Goal: Book appointment/travel/reservation

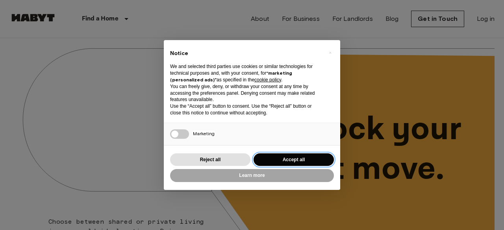
click at [279, 161] on button "Accept all" at bounding box center [293, 159] width 80 height 13
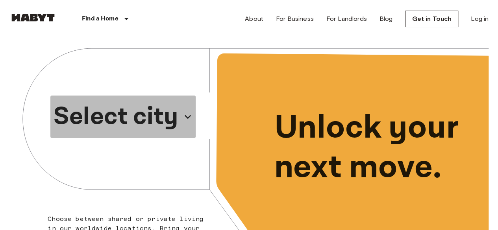
click at [169, 115] on p "Select city" at bounding box center [116, 117] width 125 height 38
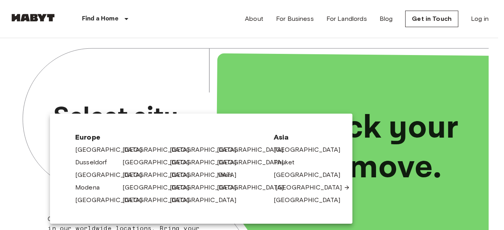
click at [280, 189] on link "[GEOGRAPHIC_DATA]" at bounding box center [312, 187] width 75 height 9
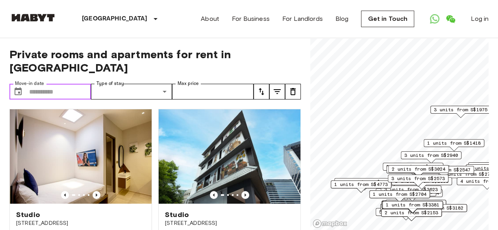
click at [35, 84] on input "Move-in date" at bounding box center [60, 92] width 62 height 16
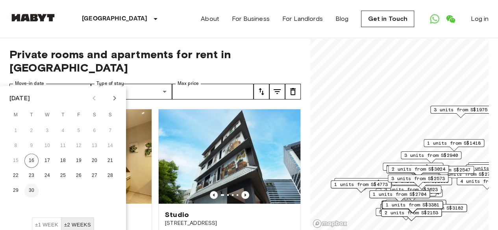
click at [30, 192] on button "30" at bounding box center [31, 191] width 14 height 14
type input "**********"
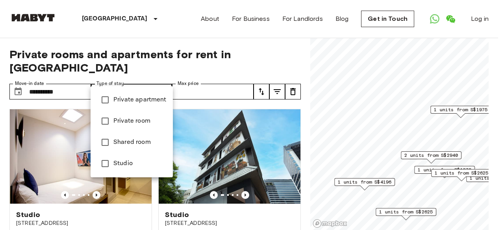
click at [146, 121] on span "Private room" at bounding box center [139, 120] width 53 height 9
type input "**********"
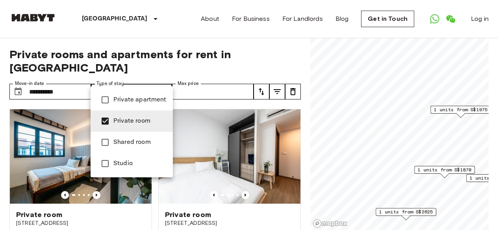
click at [229, 85] on div at bounding box center [252, 115] width 504 height 230
click at [183, 6] on div at bounding box center [252, 115] width 504 height 230
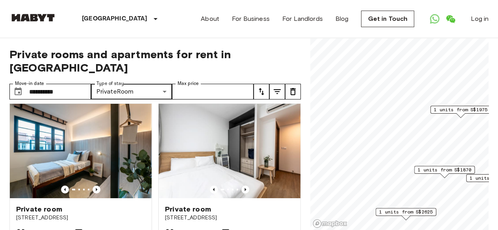
scroll to position [4, 0]
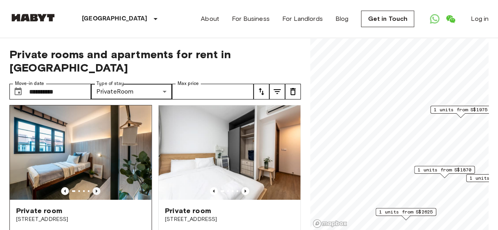
click at [96, 190] on icon "Previous image" at bounding box center [97, 191] width 2 height 3
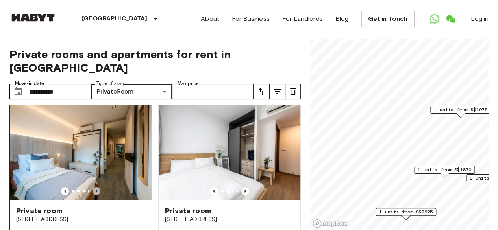
click at [96, 190] on icon "Previous image" at bounding box center [97, 191] width 2 height 3
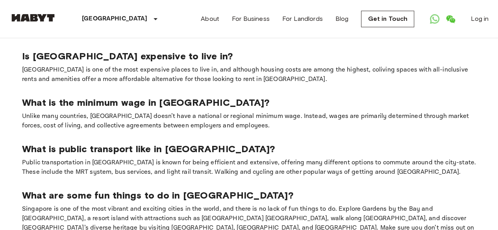
scroll to position [0, 0]
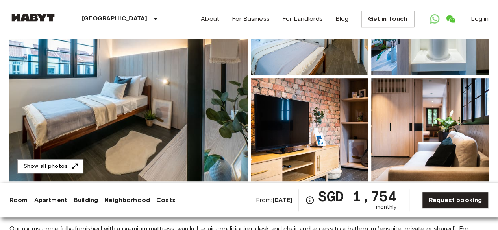
scroll to position [94, 0]
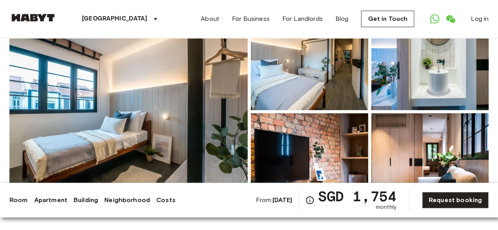
click at [138, 88] on img at bounding box center [128, 111] width 238 height 209
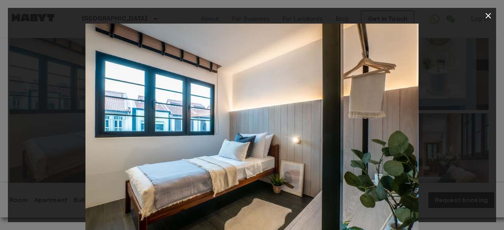
click at [138, 88] on img at bounding box center [251, 135] width 333 height 222
click at [345, 124] on img at bounding box center [251, 135] width 333 height 222
click at [484, 17] on icon "button" at bounding box center [487, 15] width 9 height 9
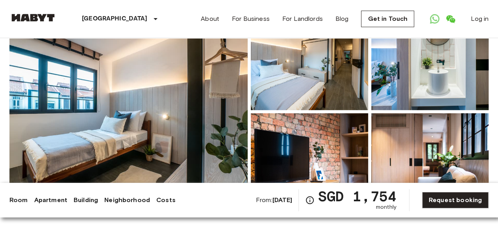
click at [290, 92] on img at bounding box center [309, 58] width 117 height 103
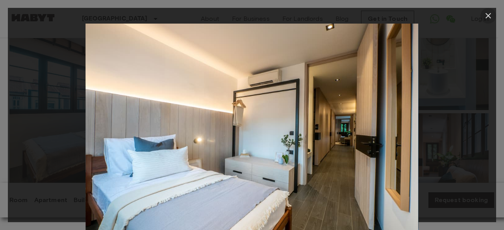
click at [489, 15] on icon "button" at bounding box center [488, 16] width 6 height 6
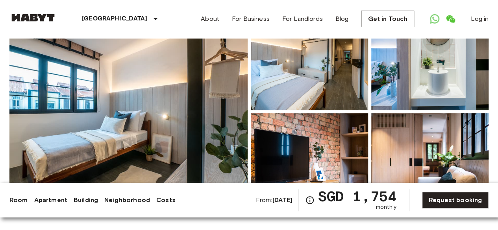
click at [291, 146] on img at bounding box center [309, 164] width 117 height 103
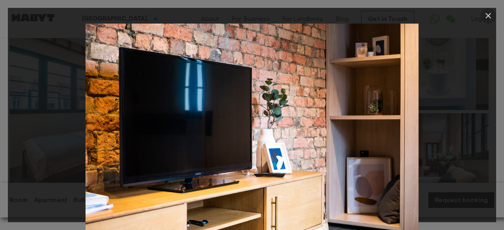
click at [487, 16] on icon "button" at bounding box center [488, 16] width 6 height 6
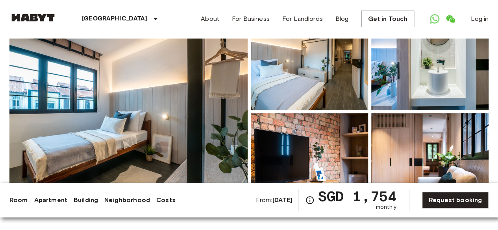
click at [427, 135] on img at bounding box center [429, 164] width 117 height 103
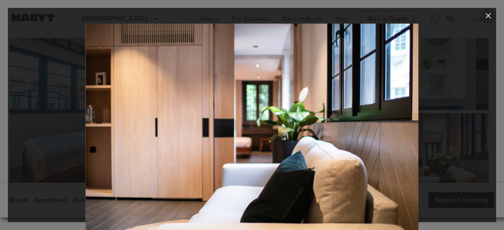
click at [489, 15] on icon "button" at bounding box center [487, 15] width 9 height 9
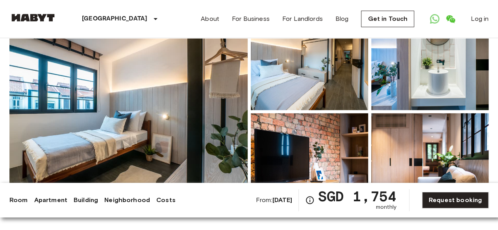
click at [432, 78] on img at bounding box center [429, 58] width 117 height 103
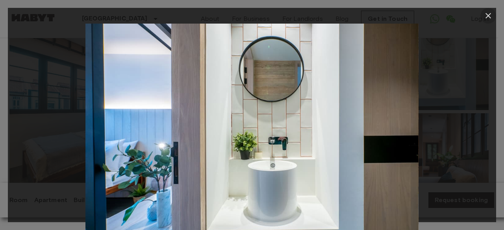
click at [487, 16] on icon "button" at bounding box center [488, 16] width 6 height 6
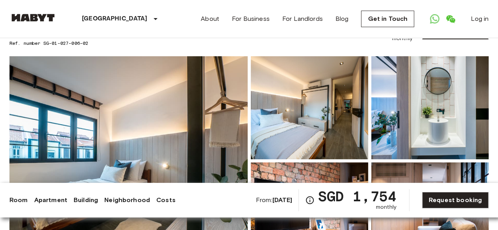
scroll to position [0, 0]
